Goal: Information Seeking & Learning: Learn about a topic

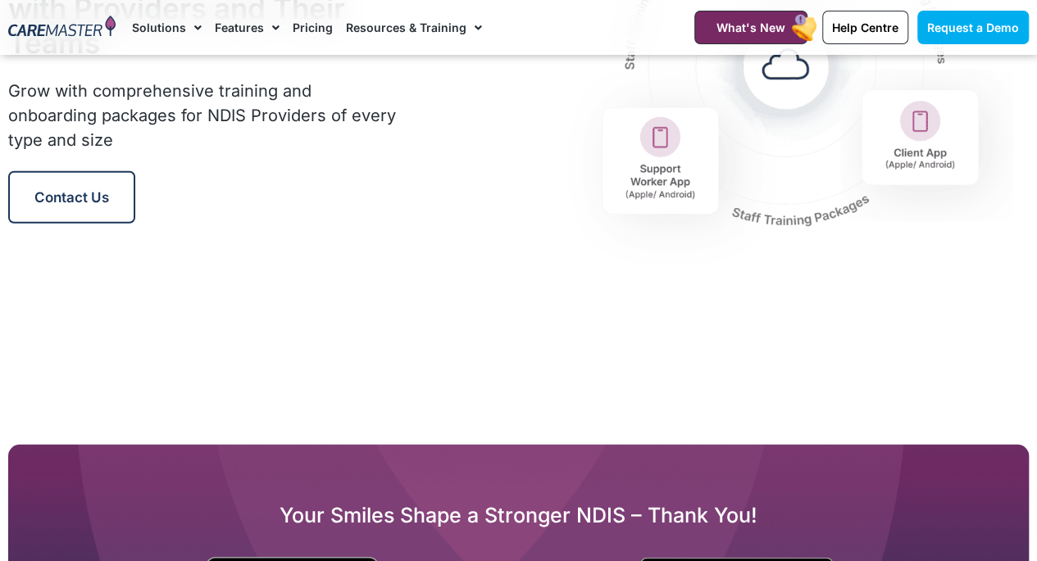
scroll to position [2238, 0]
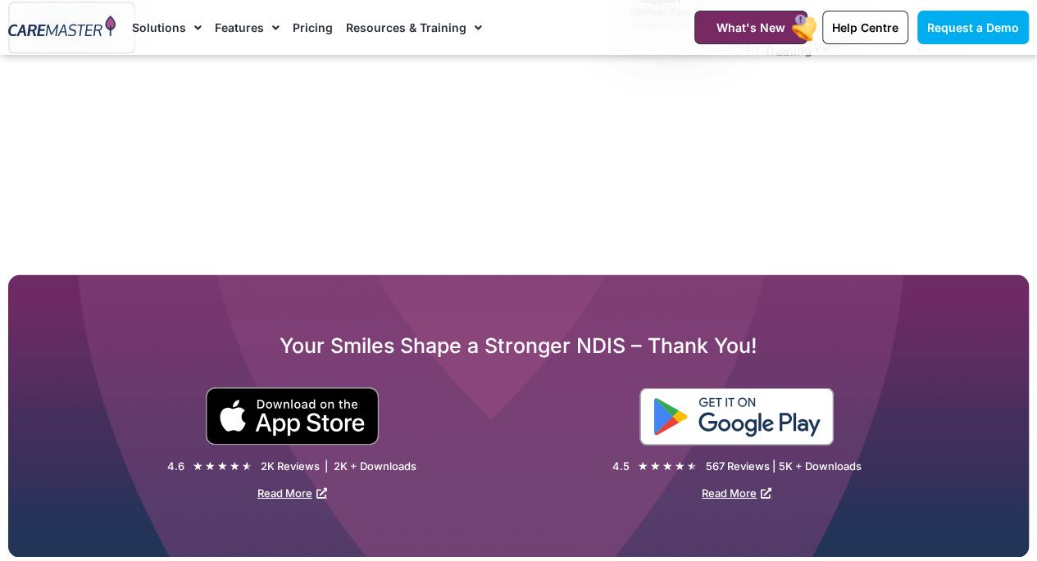
click at [674, 409] on div at bounding box center [774, 417] width 511 height 58
click at [712, 415] on img at bounding box center [736, 416] width 194 height 57
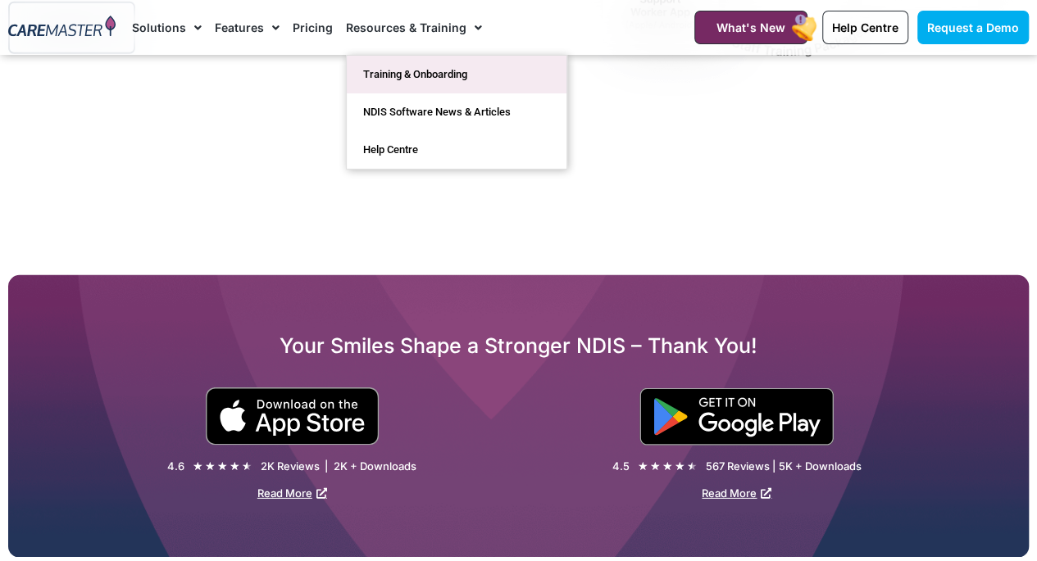
click at [447, 81] on link "Training & Onboarding" at bounding box center [457, 75] width 220 height 38
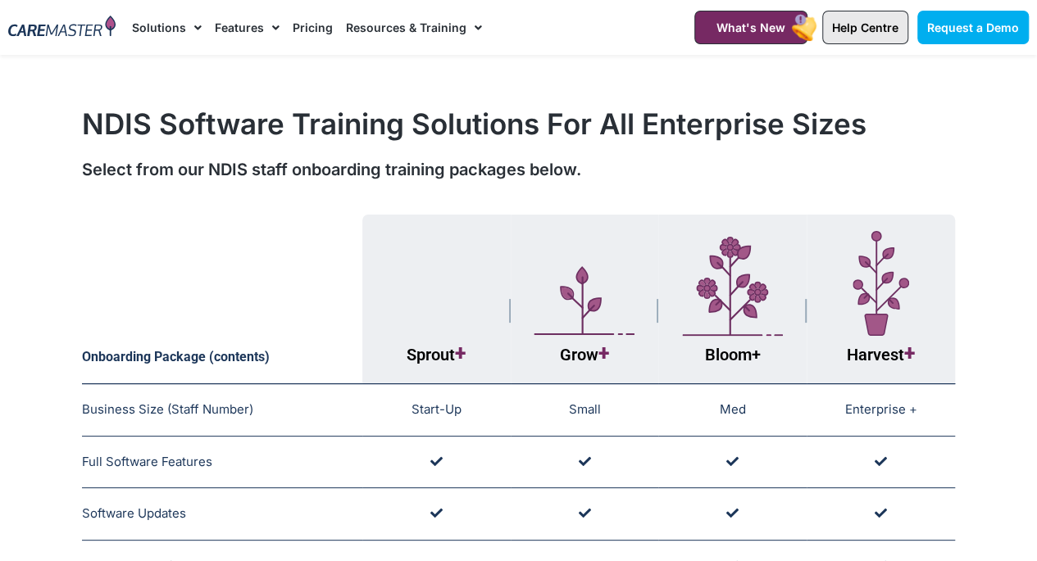
click at [846, 25] on span "Help Centre" at bounding box center [865, 27] width 66 height 14
